Goal: Transaction & Acquisition: Purchase product/service

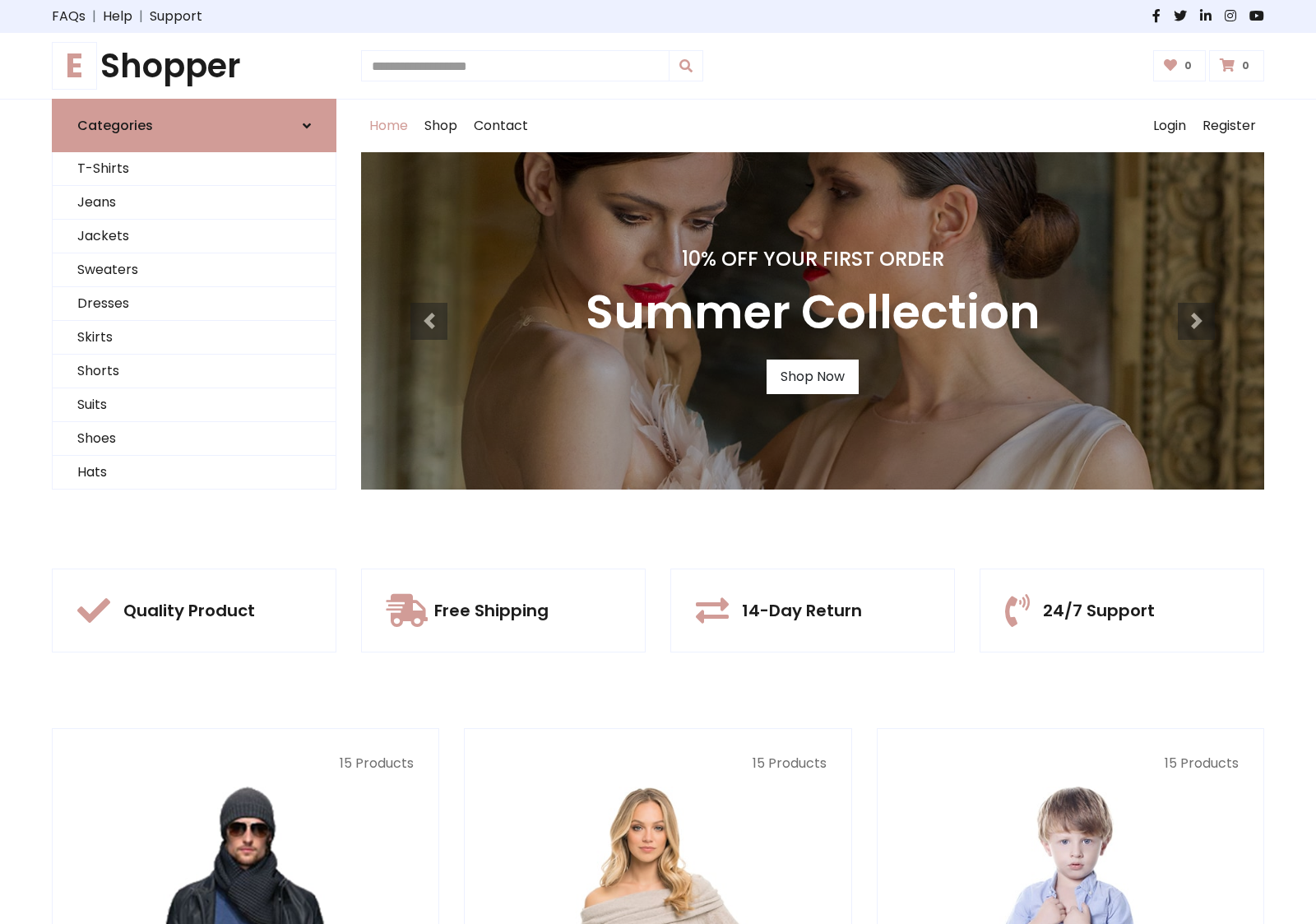
click at [658, 462] on div "10% Off Your First Order Summer Collection Shop Now" at bounding box center [813, 321] width 904 height 337
click at [812, 376] on link "Shop Now" at bounding box center [813, 377] width 92 height 35
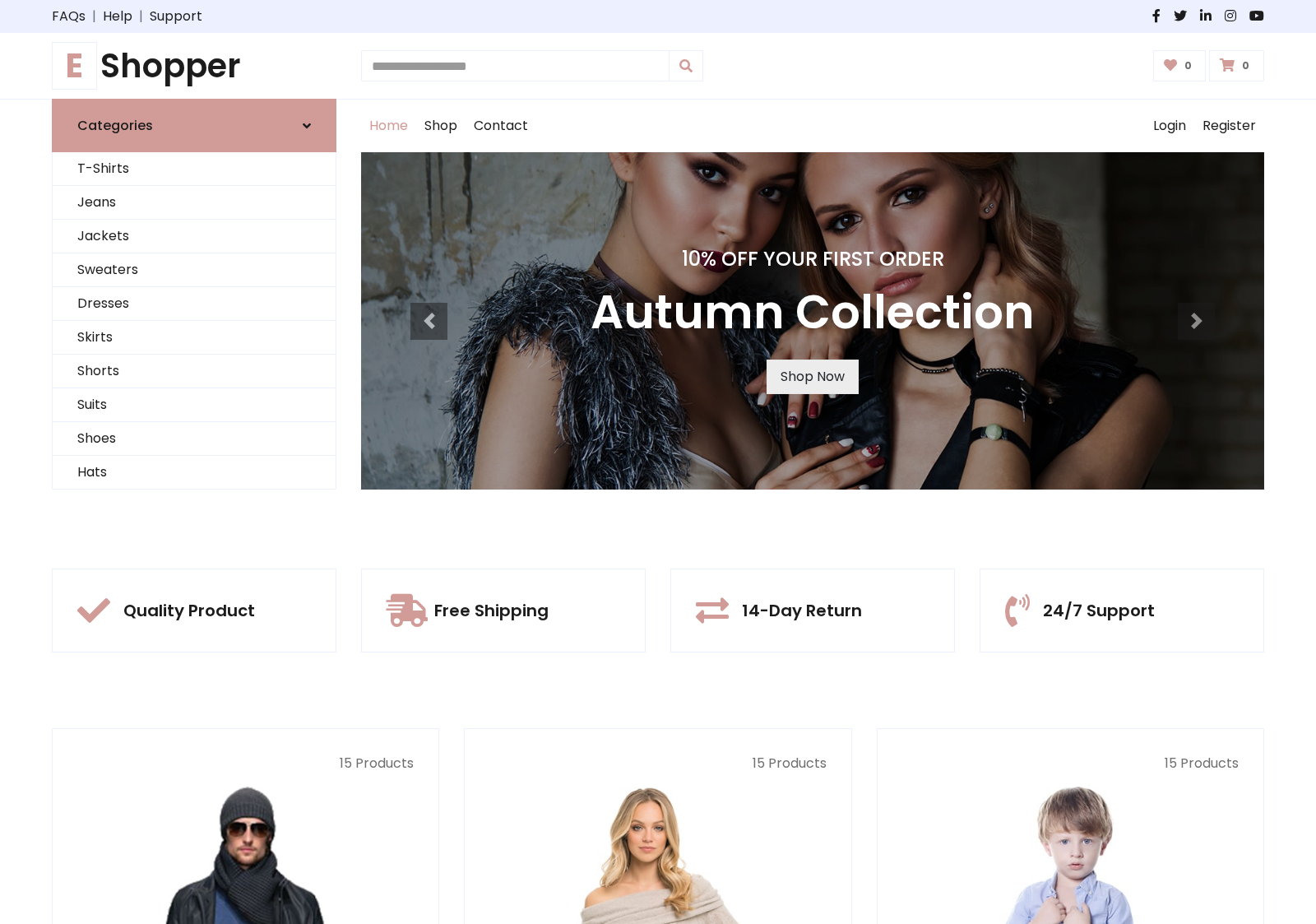
click at [812, 376] on link "Shop Now" at bounding box center [813, 377] width 92 height 35
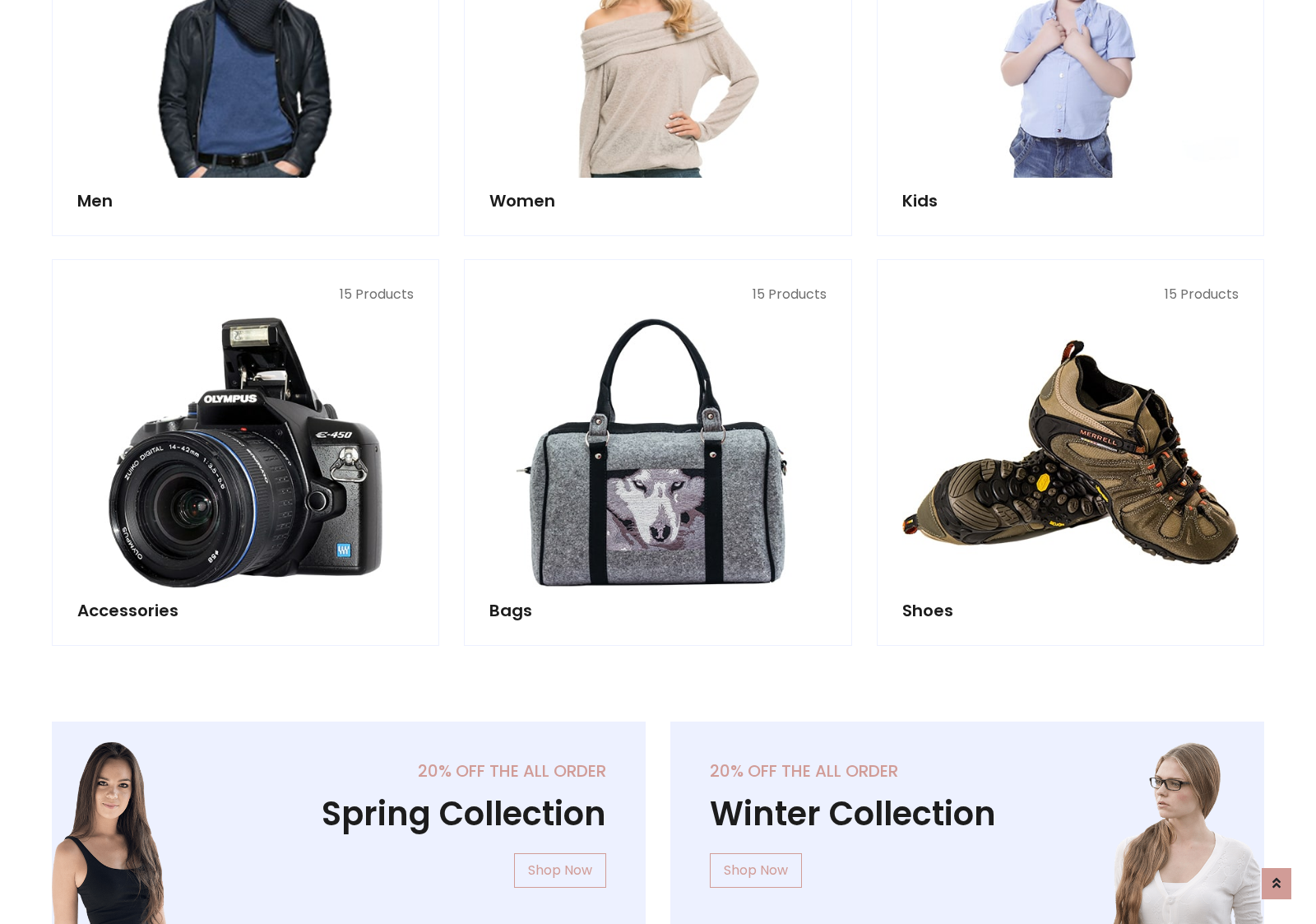
scroll to position [1641, 0]
